Goal: Contribute content

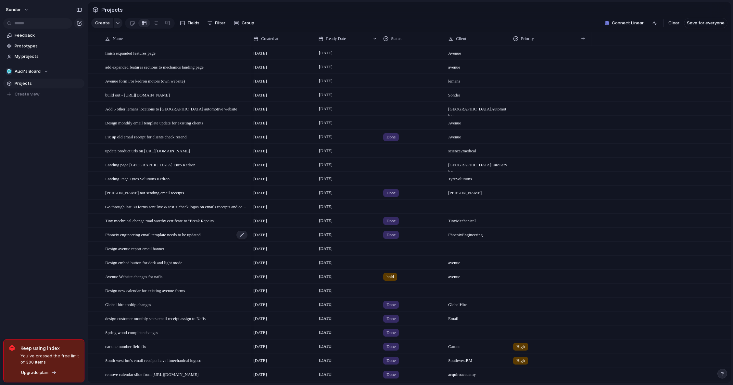
scroll to position [20, 0]
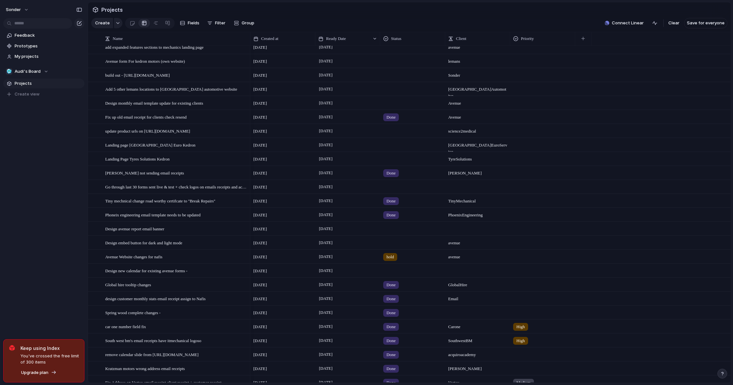
click at [389, 233] on div at bounding box center [413, 227] width 64 height 11
click at [477, 234] on div at bounding box center [477, 228] width 65 height 13
click at [477, 234] on textarea at bounding box center [478, 234] width 60 height 8
type textarea "*****"
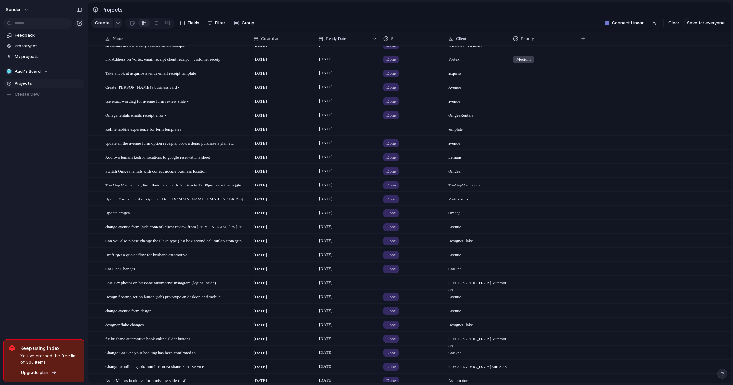
scroll to position [252, 0]
